Goal: Task Accomplishment & Management: Manage account settings

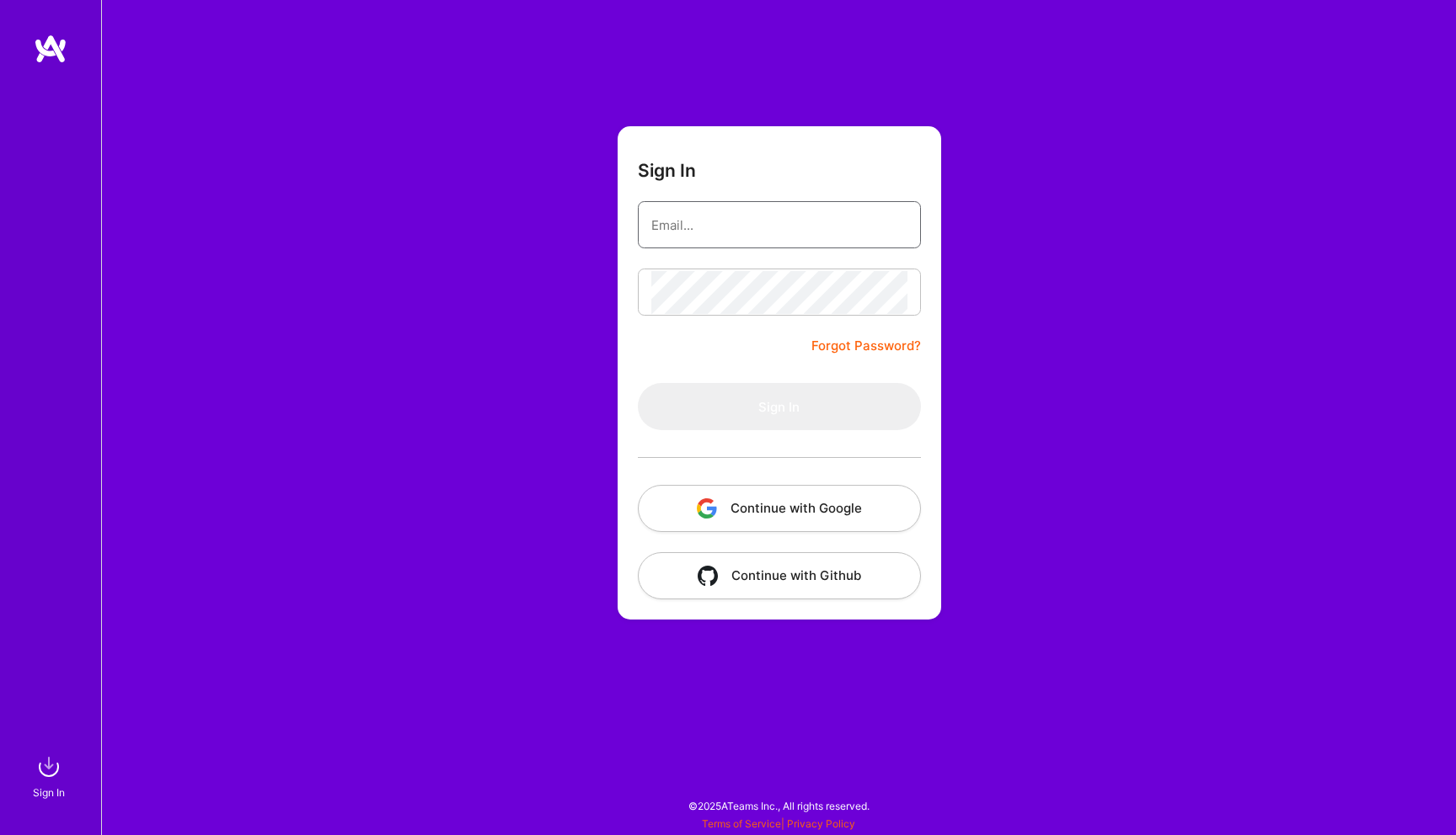
click at [866, 225] on input "email" at bounding box center [779, 225] width 256 height 43
click at [837, 223] on input "email" at bounding box center [779, 225] width 256 height 43
type input "h"
type input "[EMAIL_ADDRESS][DOMAIN_NAME]"
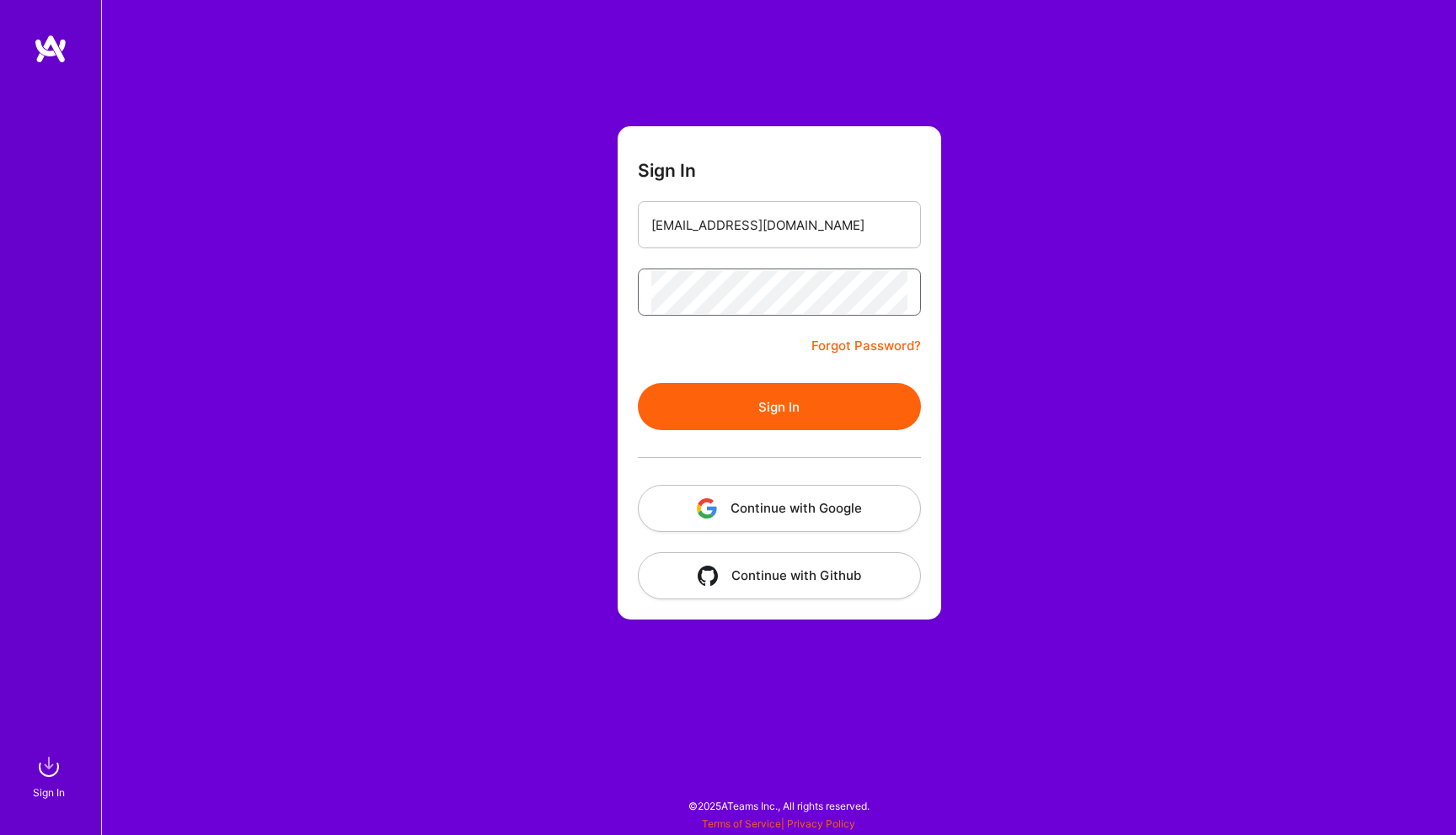
click at [637, 383] on button "Sign In" at bounding box center [778, 407] width 283 height 48
